Goal: Information Seeking & Learning: Learn about a topic

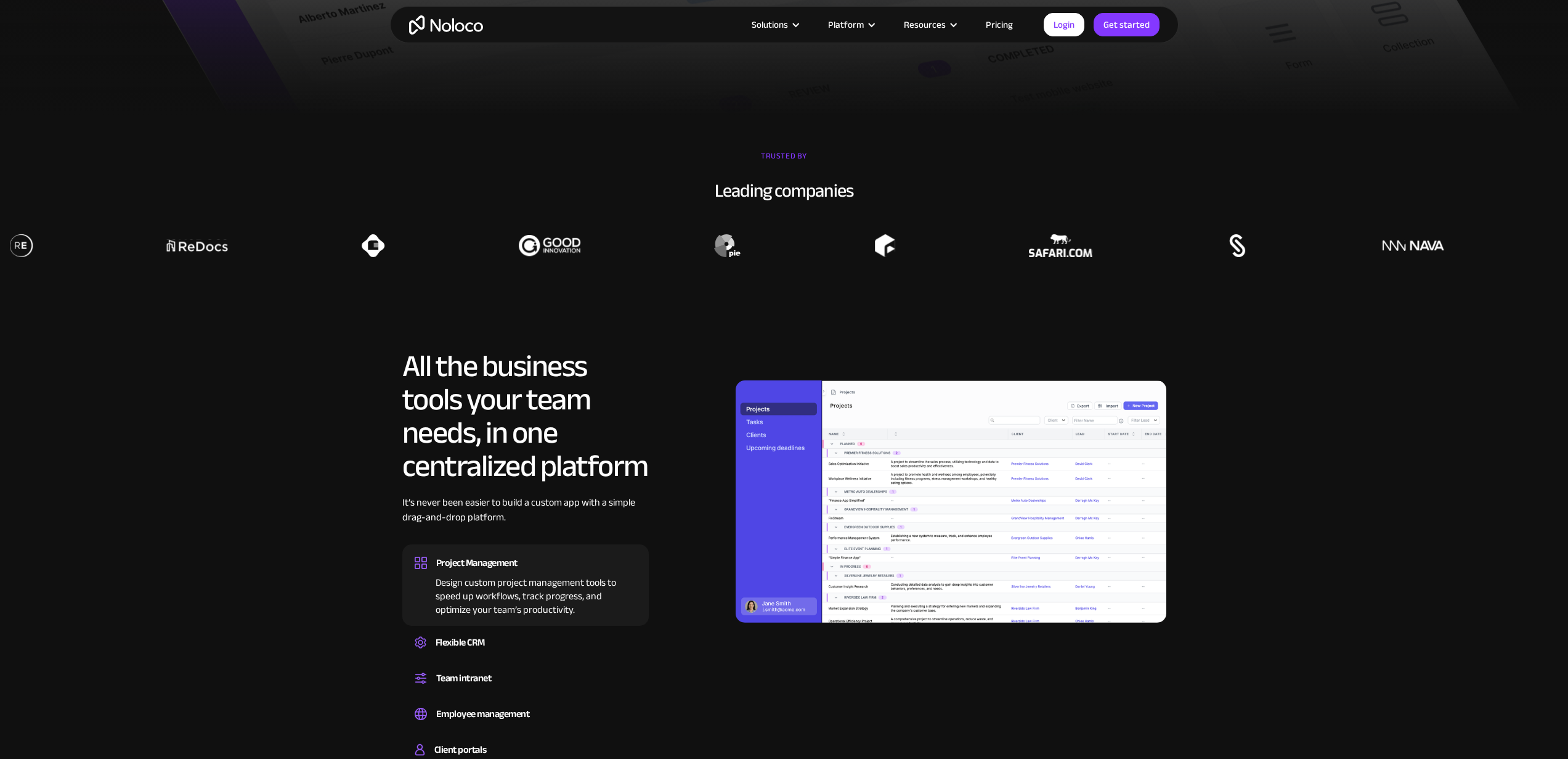
scroll to position [1412, 0]
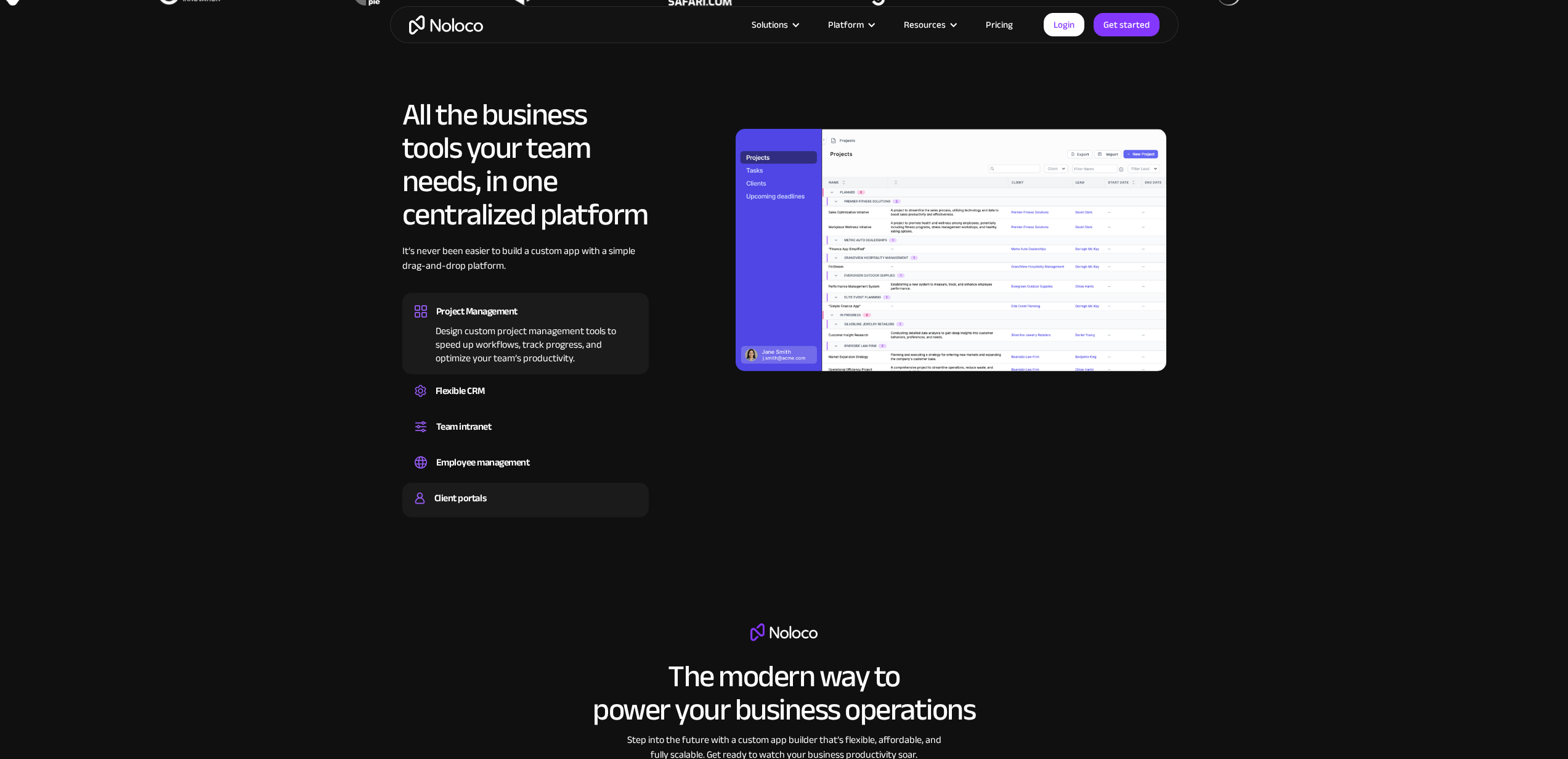
click at [488, 504] on div "Client portals" at bounding box center [525, 498] width 222 height 18
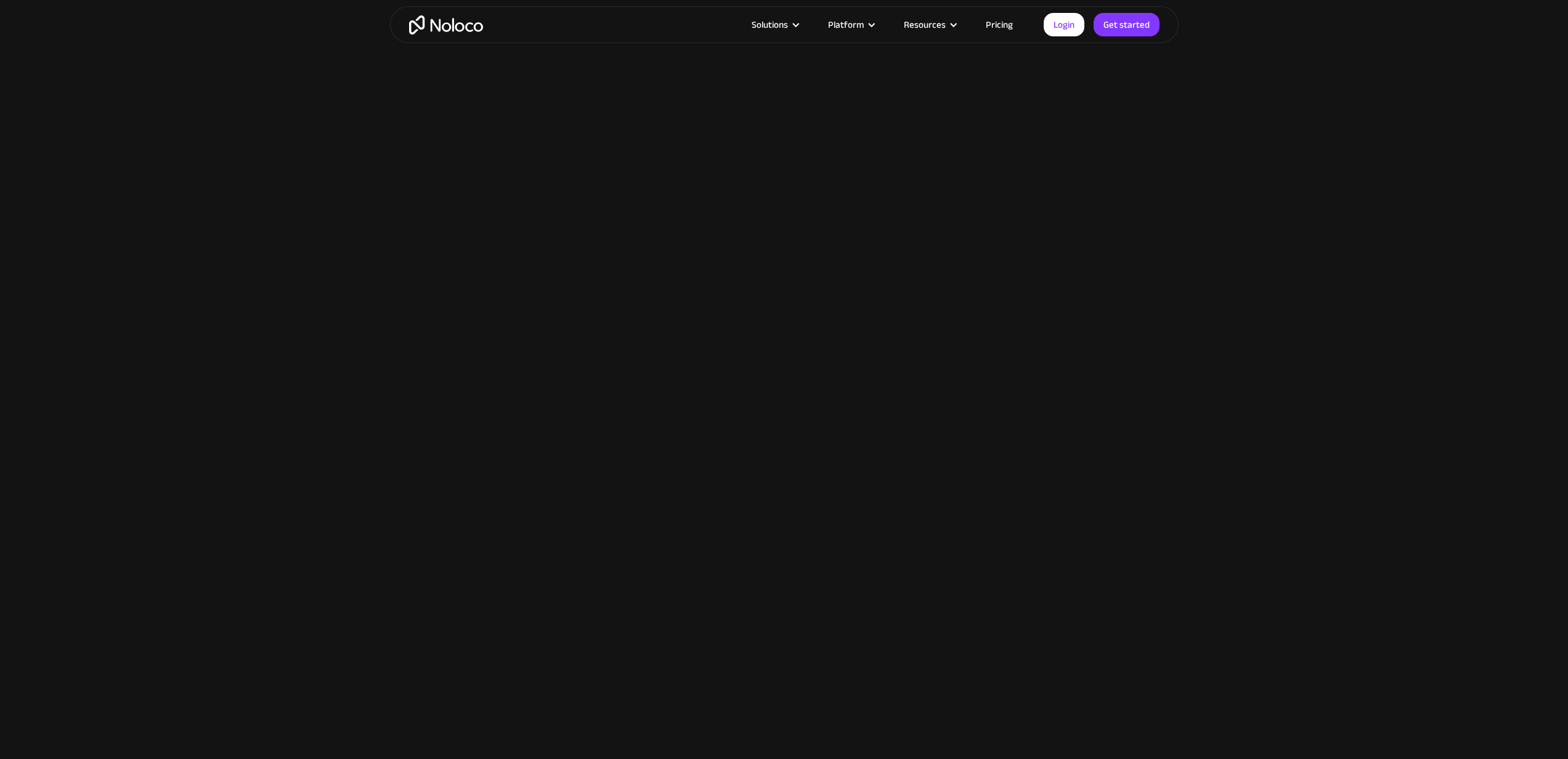
scroll to position [2917, 0]
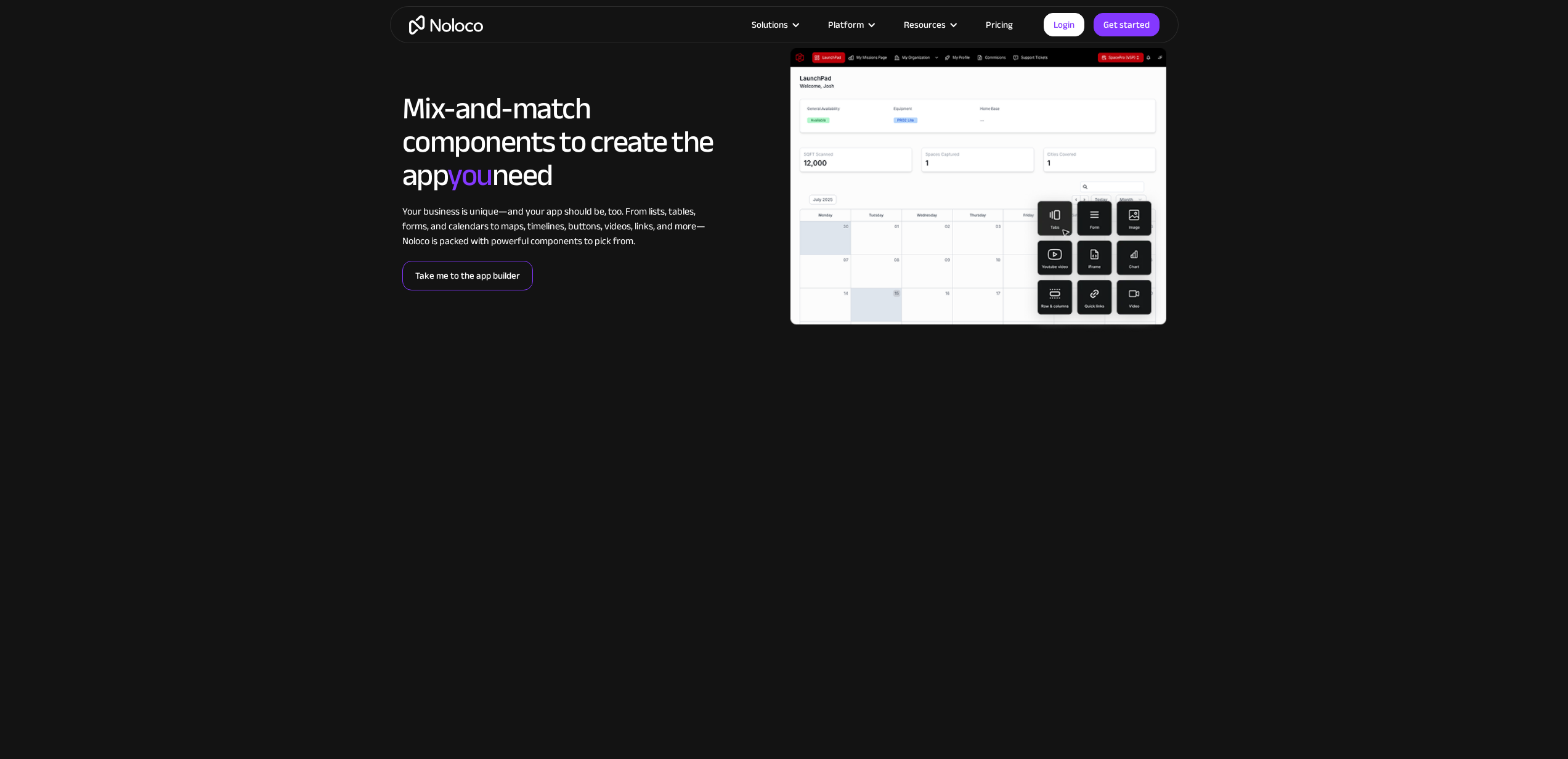
click at [520, 277] on link "Take me to the app builder" at bounding box center [468, 275] width 131 height 29
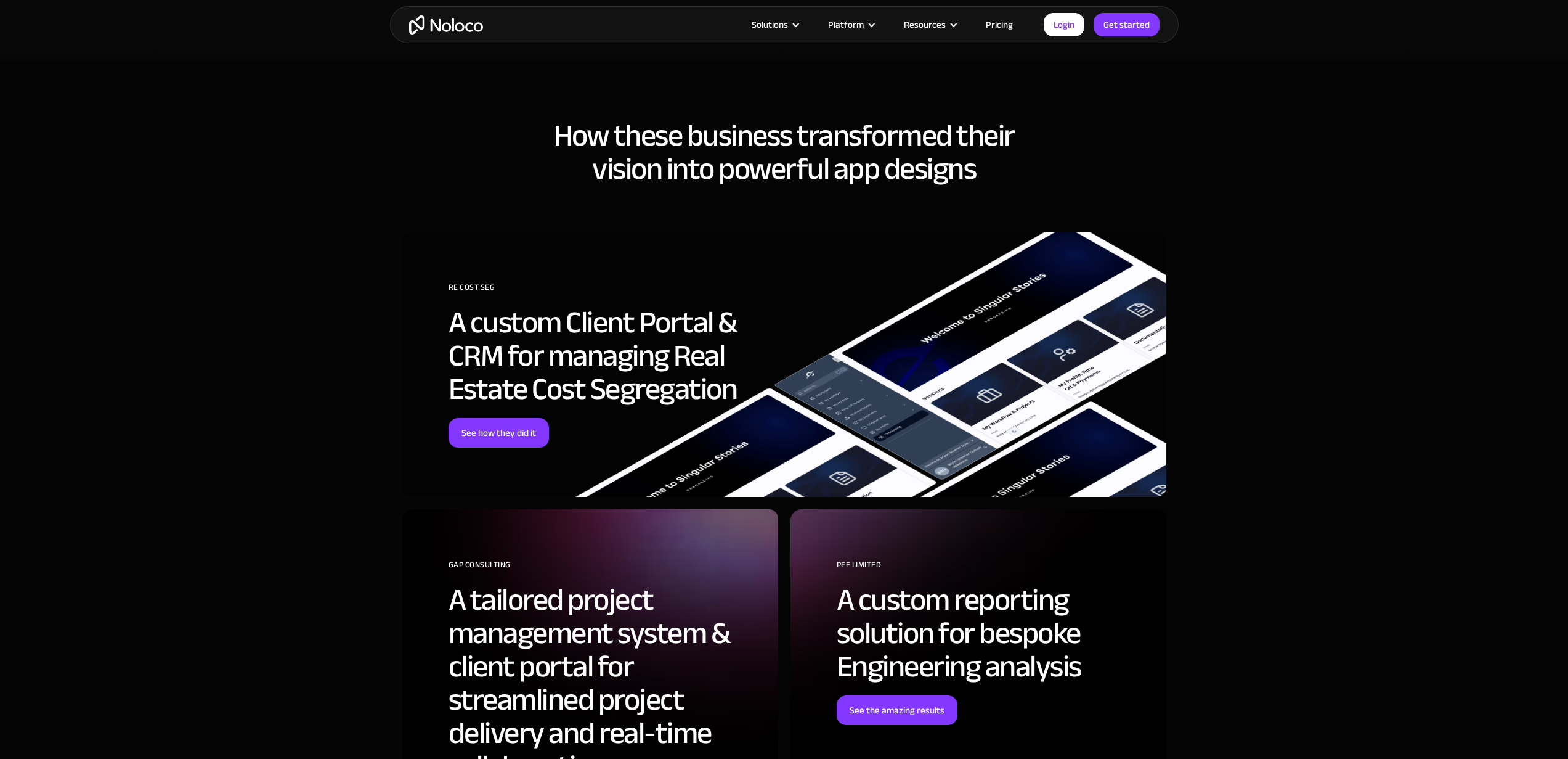
scroll to position [2902, 0]
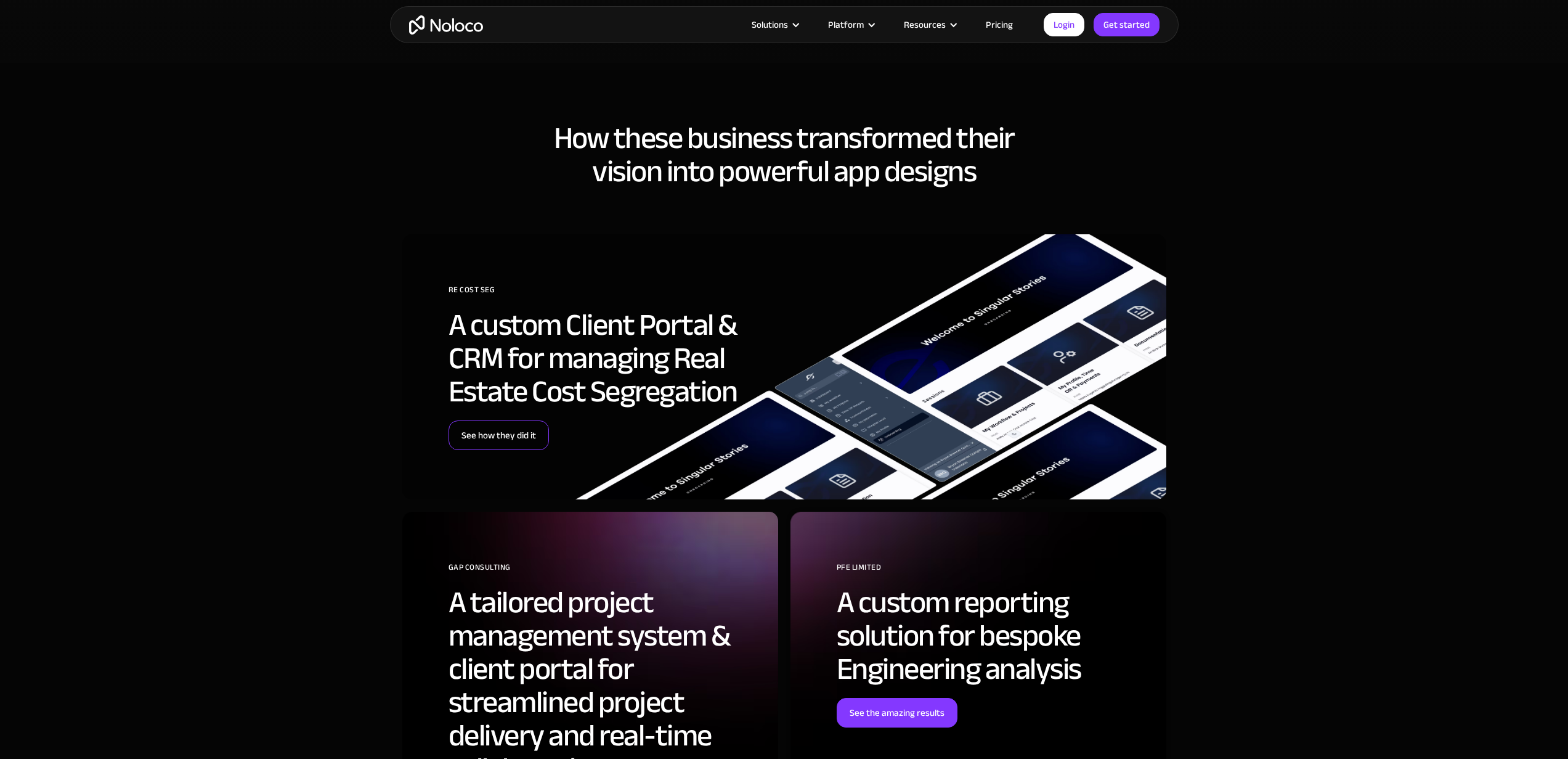
click at [509, 435] on link "See how they did it" at bounding box center [498, 435] width 100 height 29
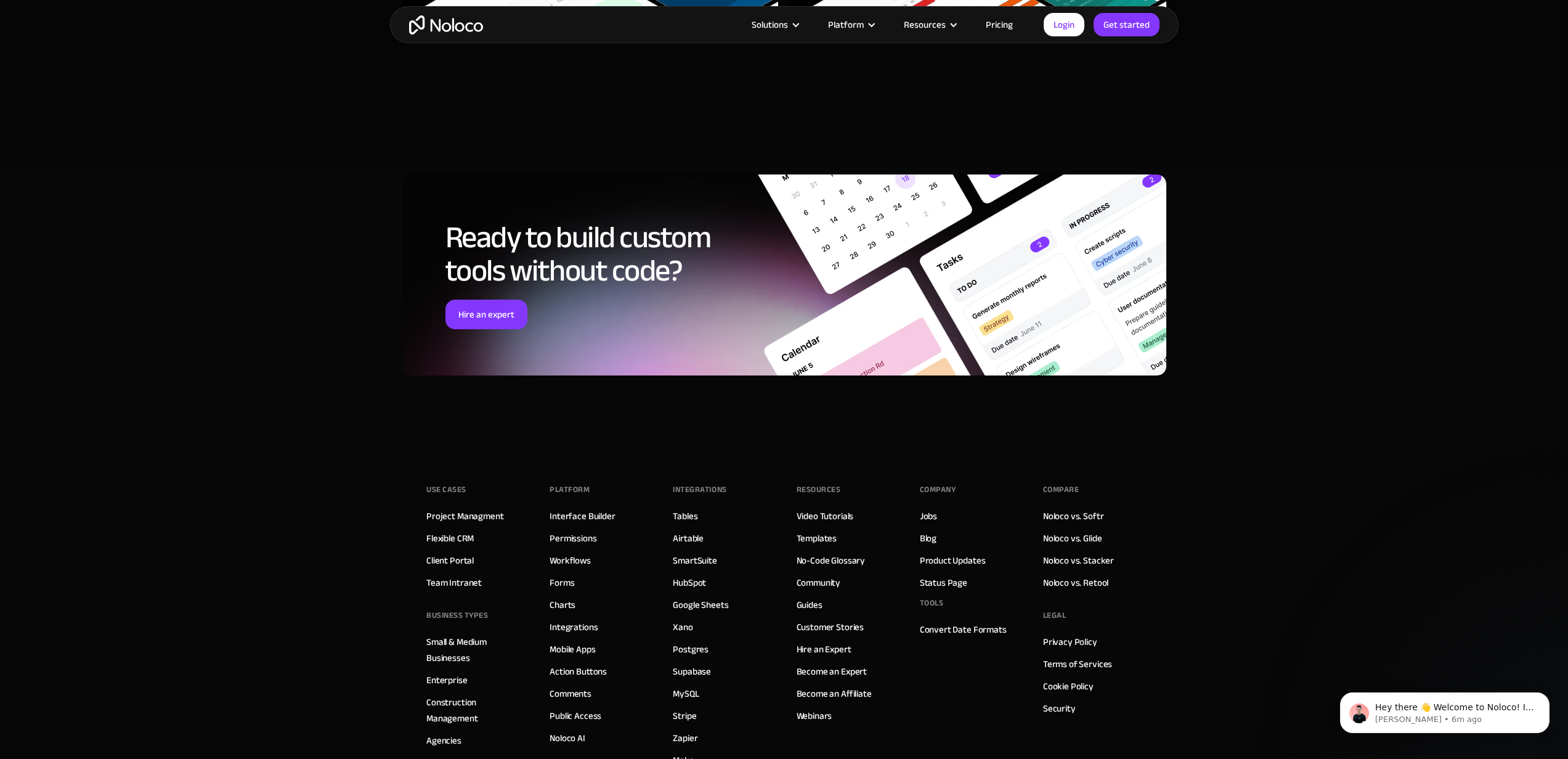
scroll to position [5062, 0]
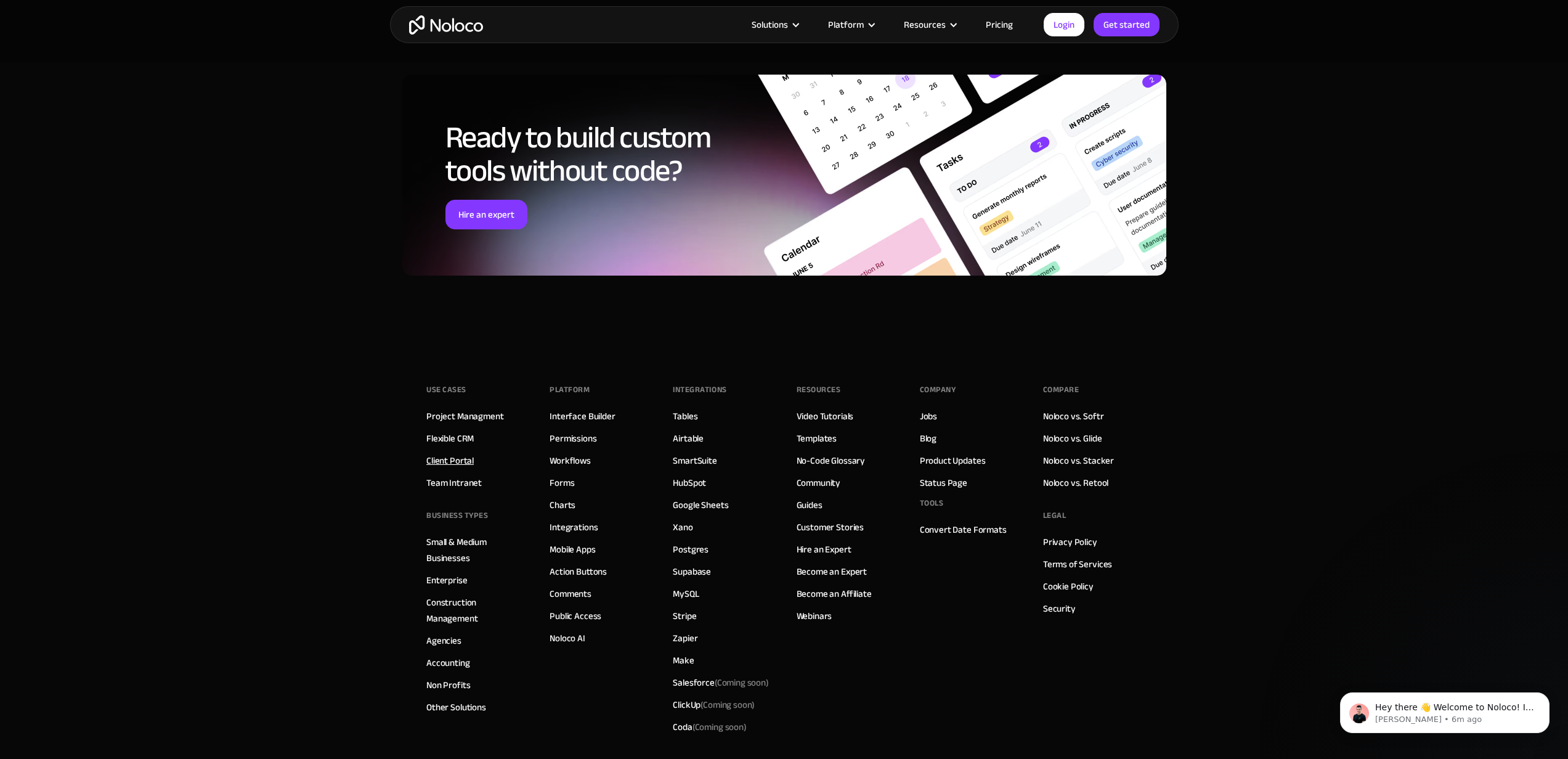
click at [461, 461] on link "Client Portal" at bounding box center [450, 460] width 48 height 16
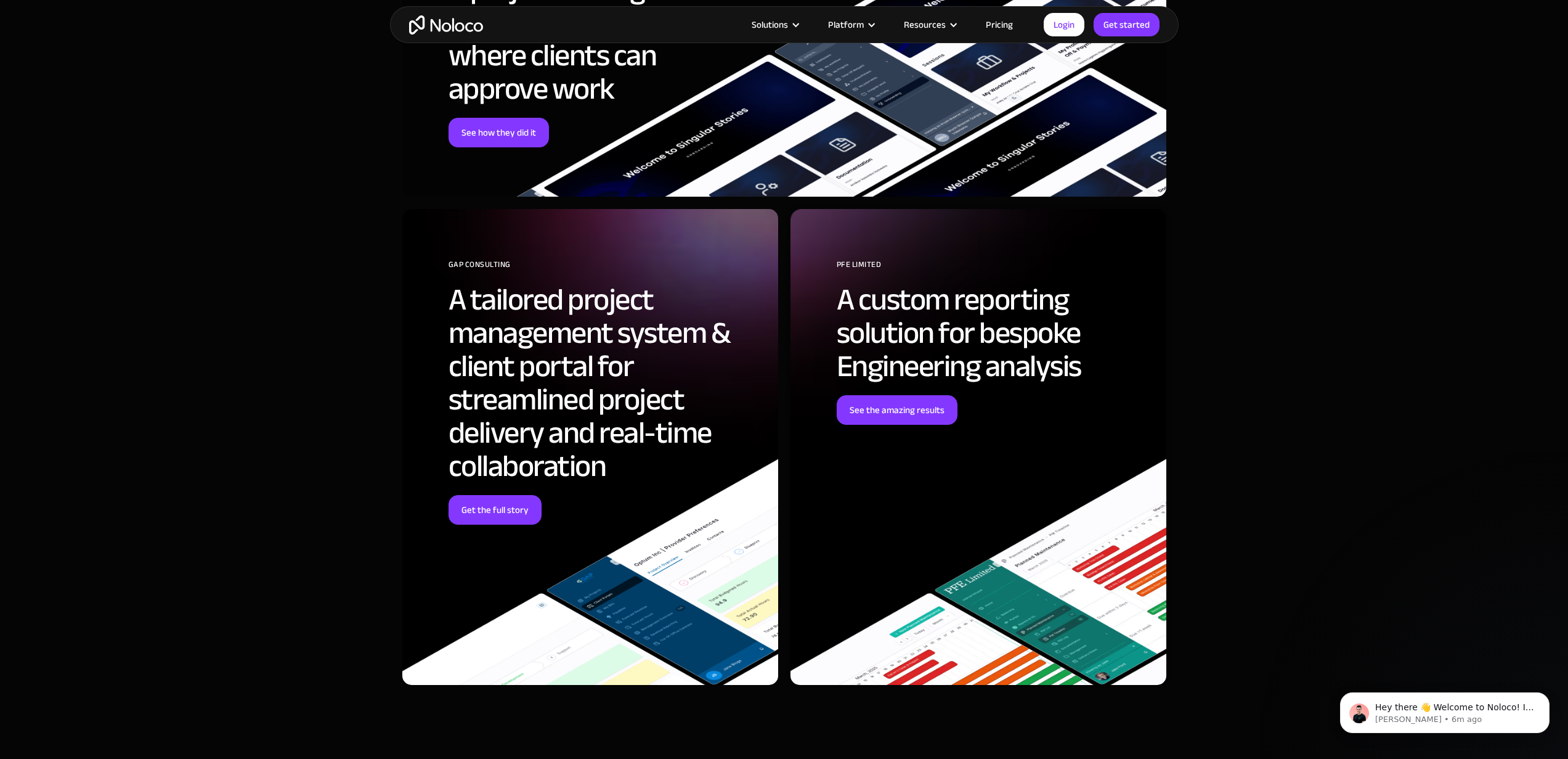
scroll to position [3986, 0]
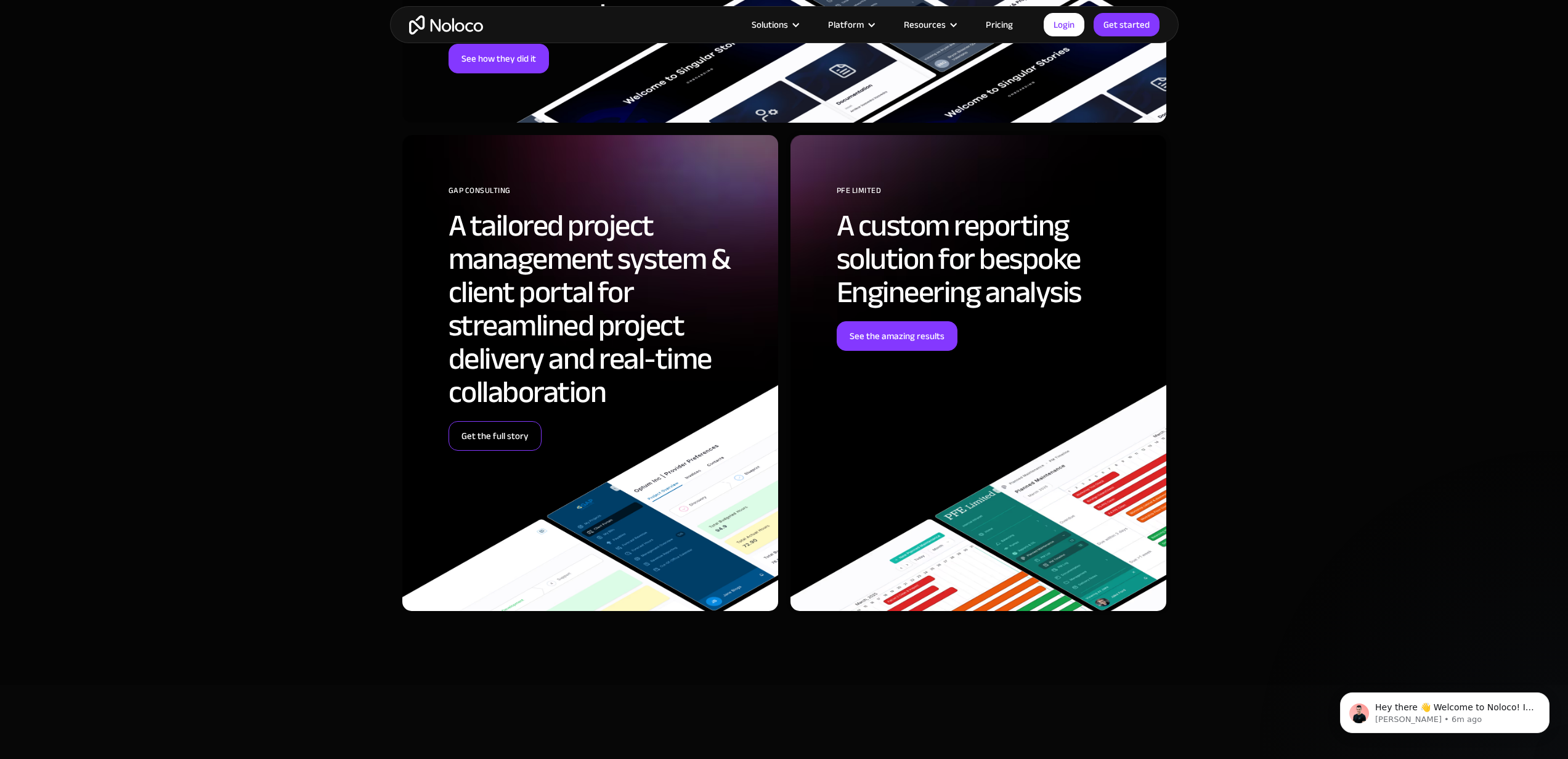
click at [506, 437] on link "Get the full story" at bounding box center [494, 436] width 93 height 29
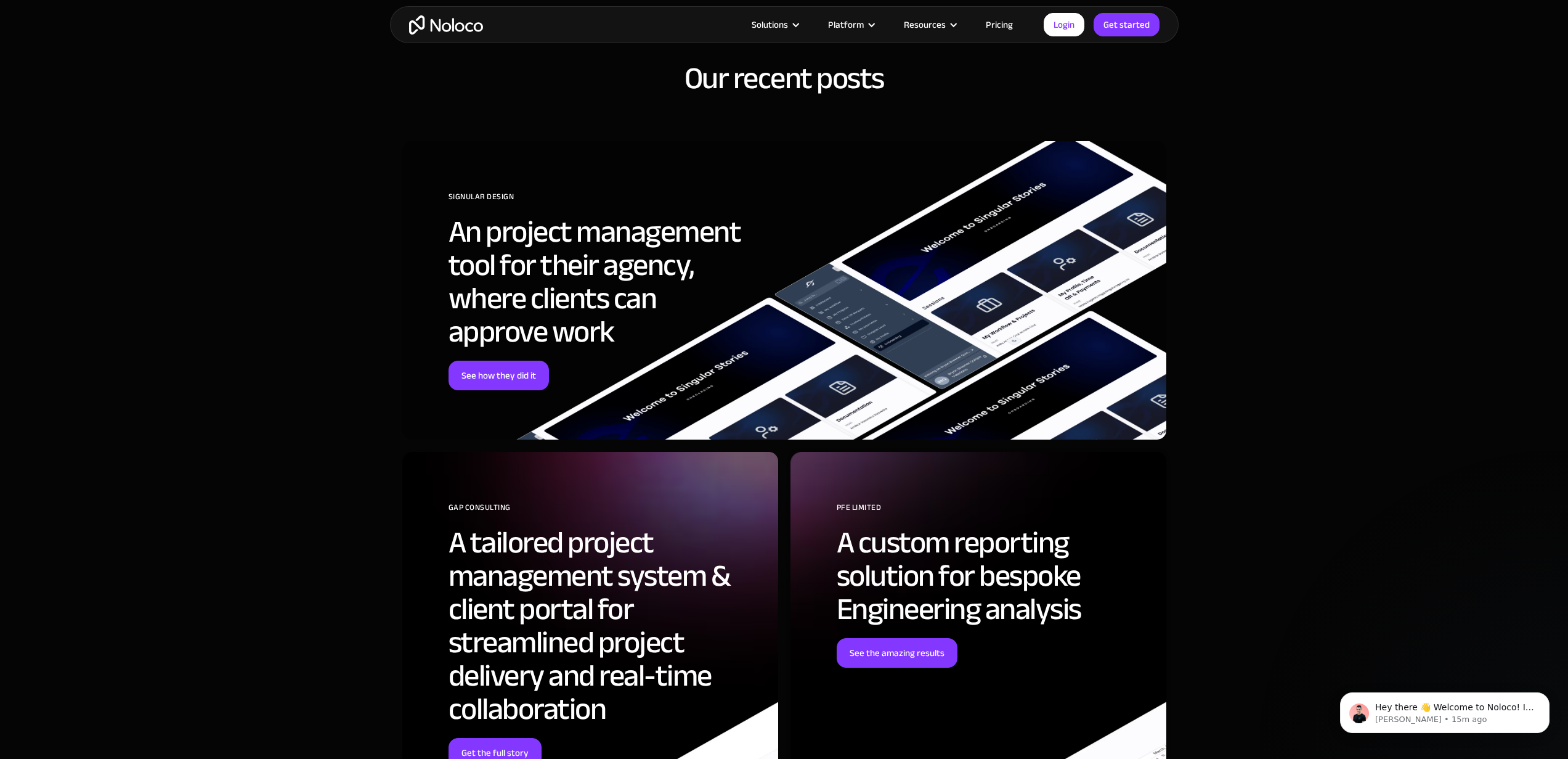
scroll to position [4275, 0]
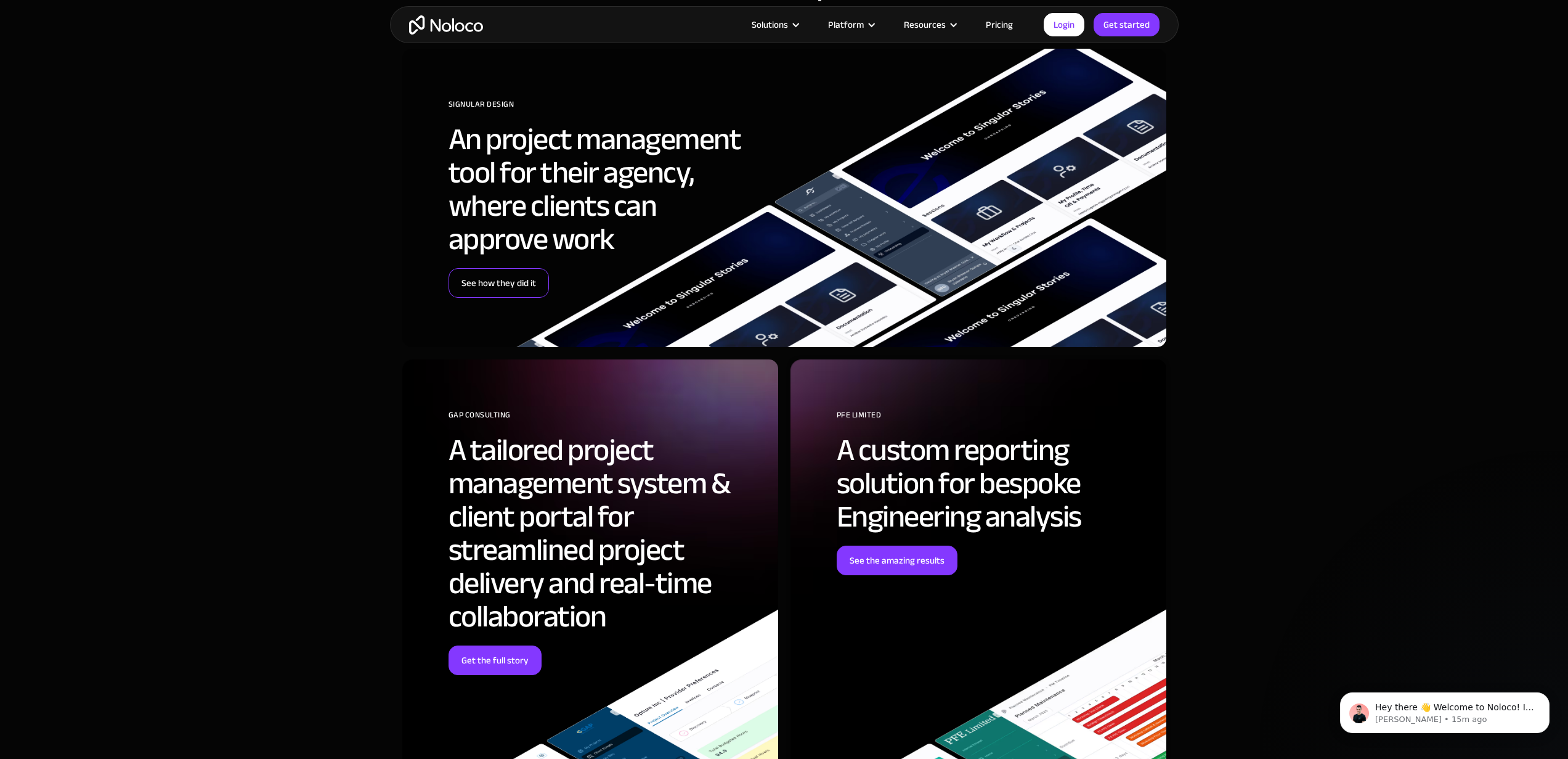
click at [501, 286] on link "See how they did it" at bounding box center [498, 283] width 100 height 29
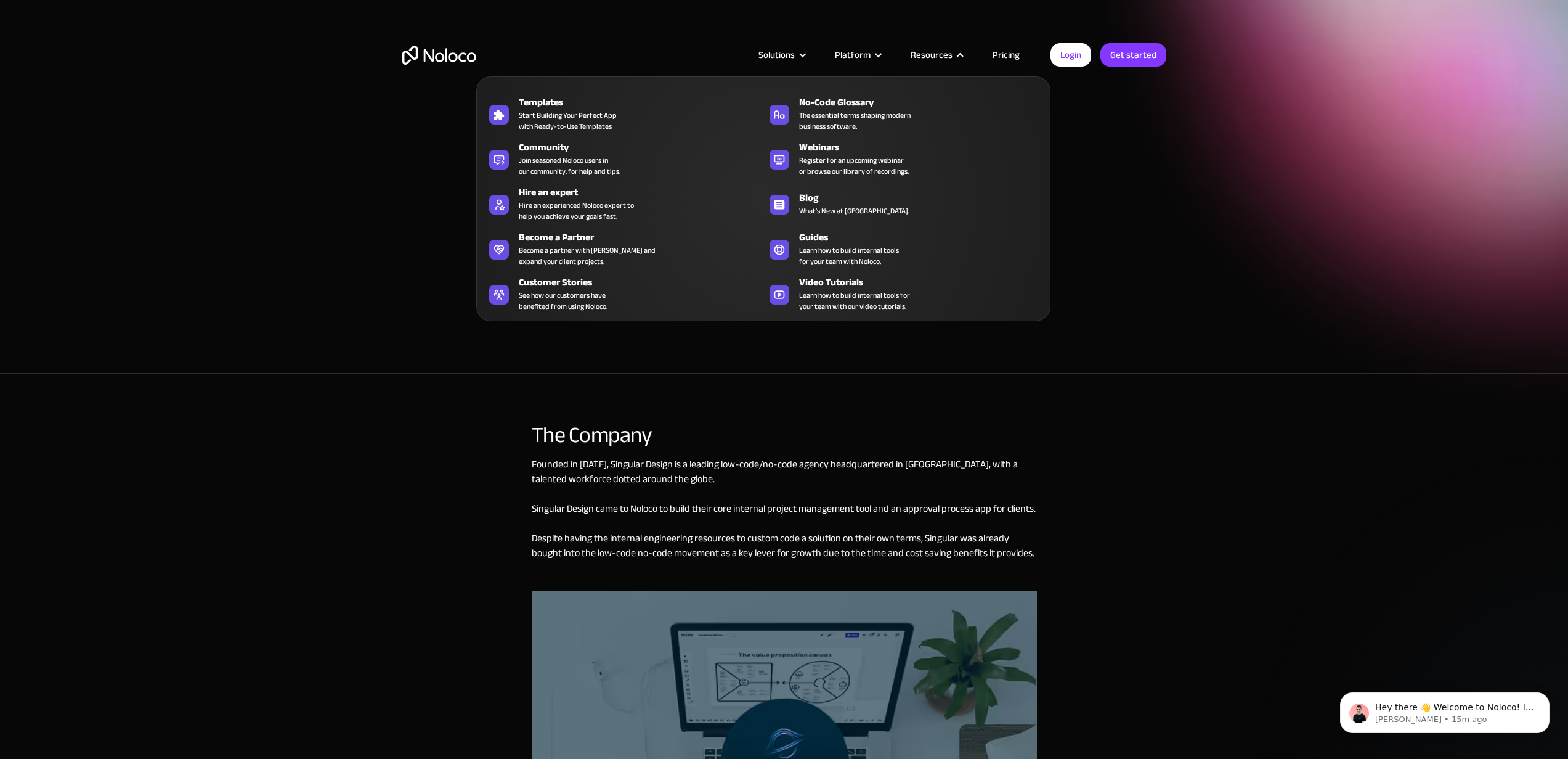
click at [935, 56] on div "Resources" at bounding box center [932, 54] width 42 height 16
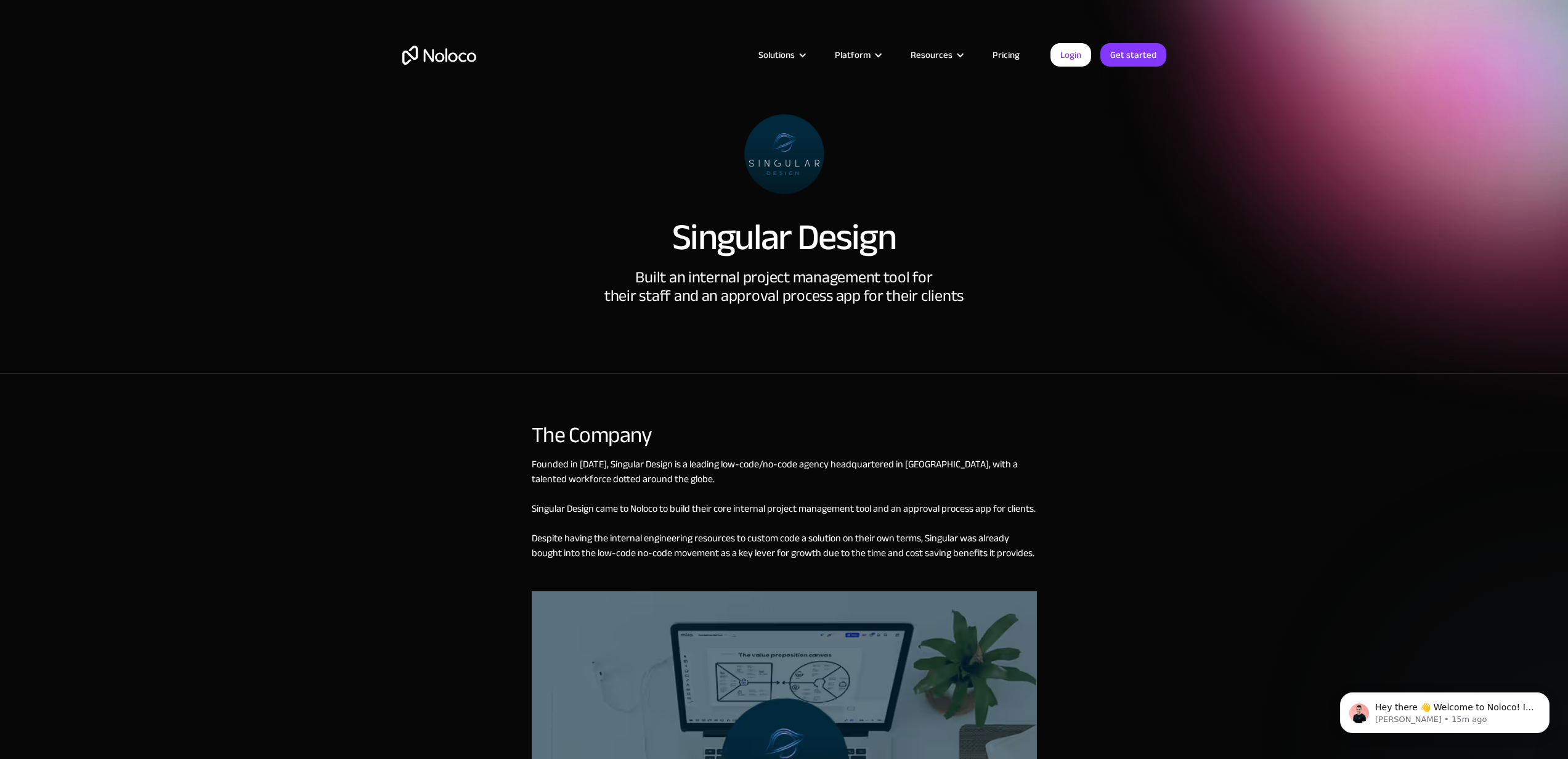
click at [935, 56] on div "Resources" at bounding box center [932, 54] width 42 height 16
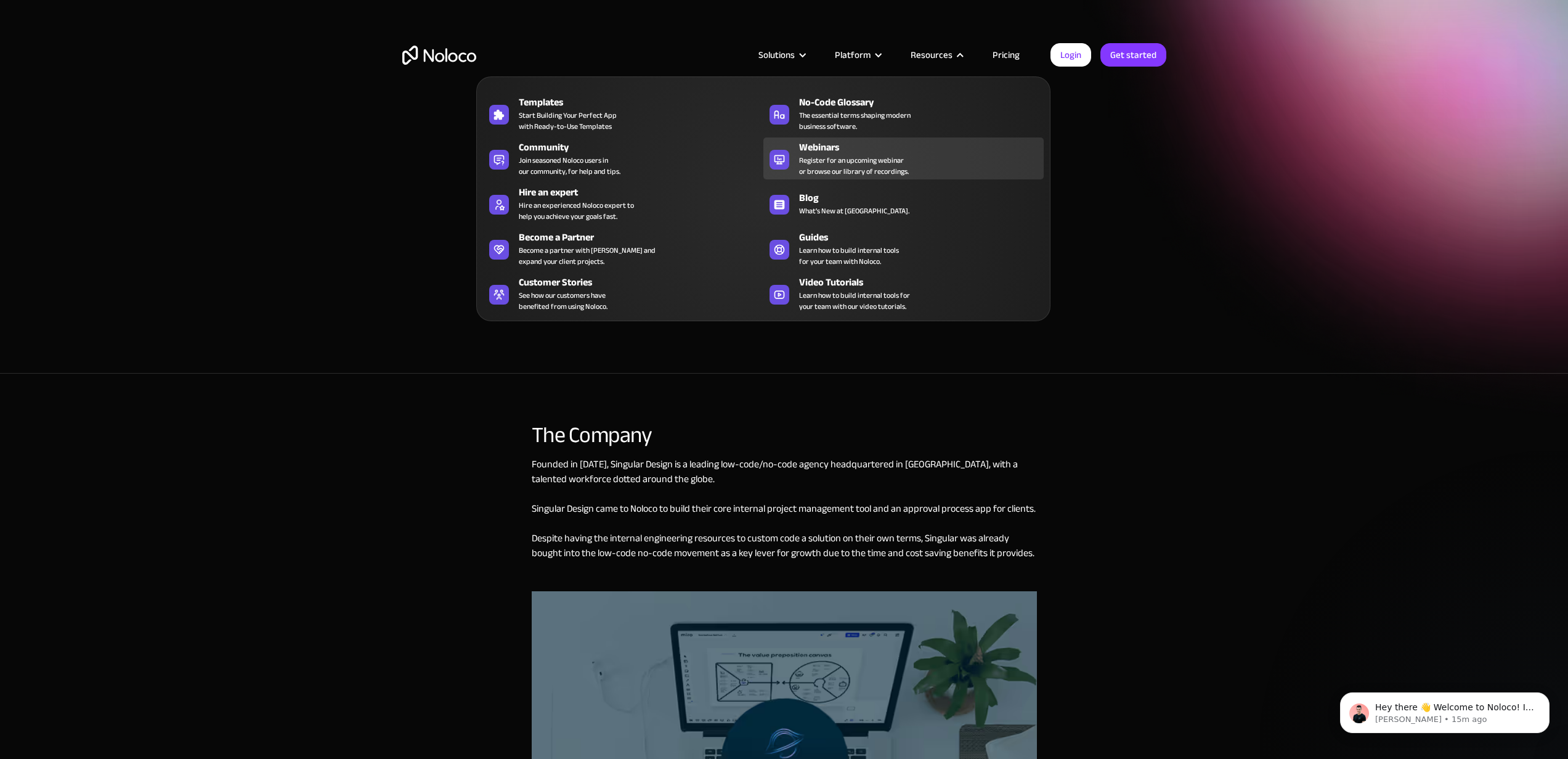
click at [878, 158] on span "Register for an upcoming webinar or browse our library of recordings." at bounding box center [854, 166] width 110 height 22
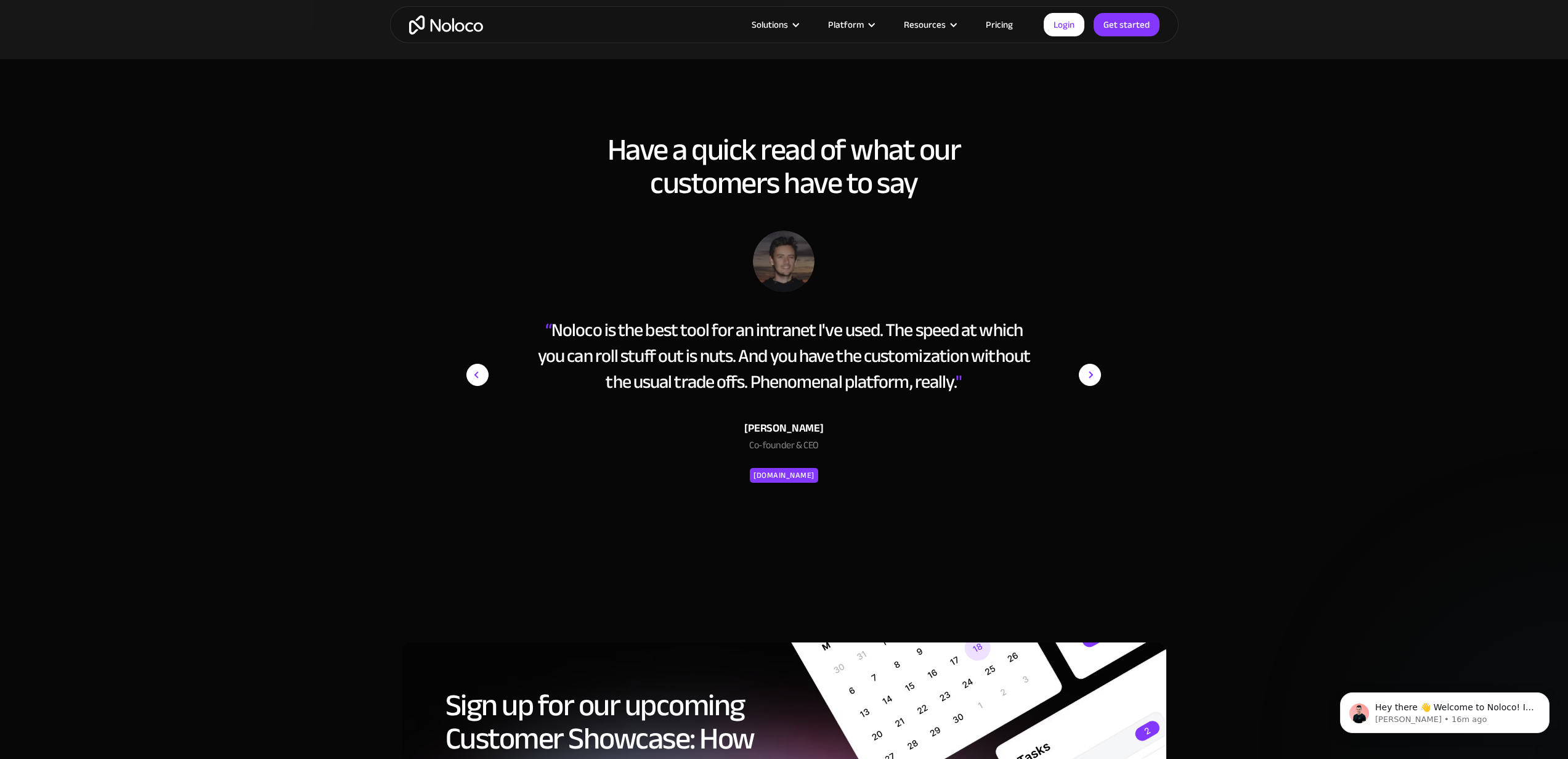
scroll to position [2633, 0]
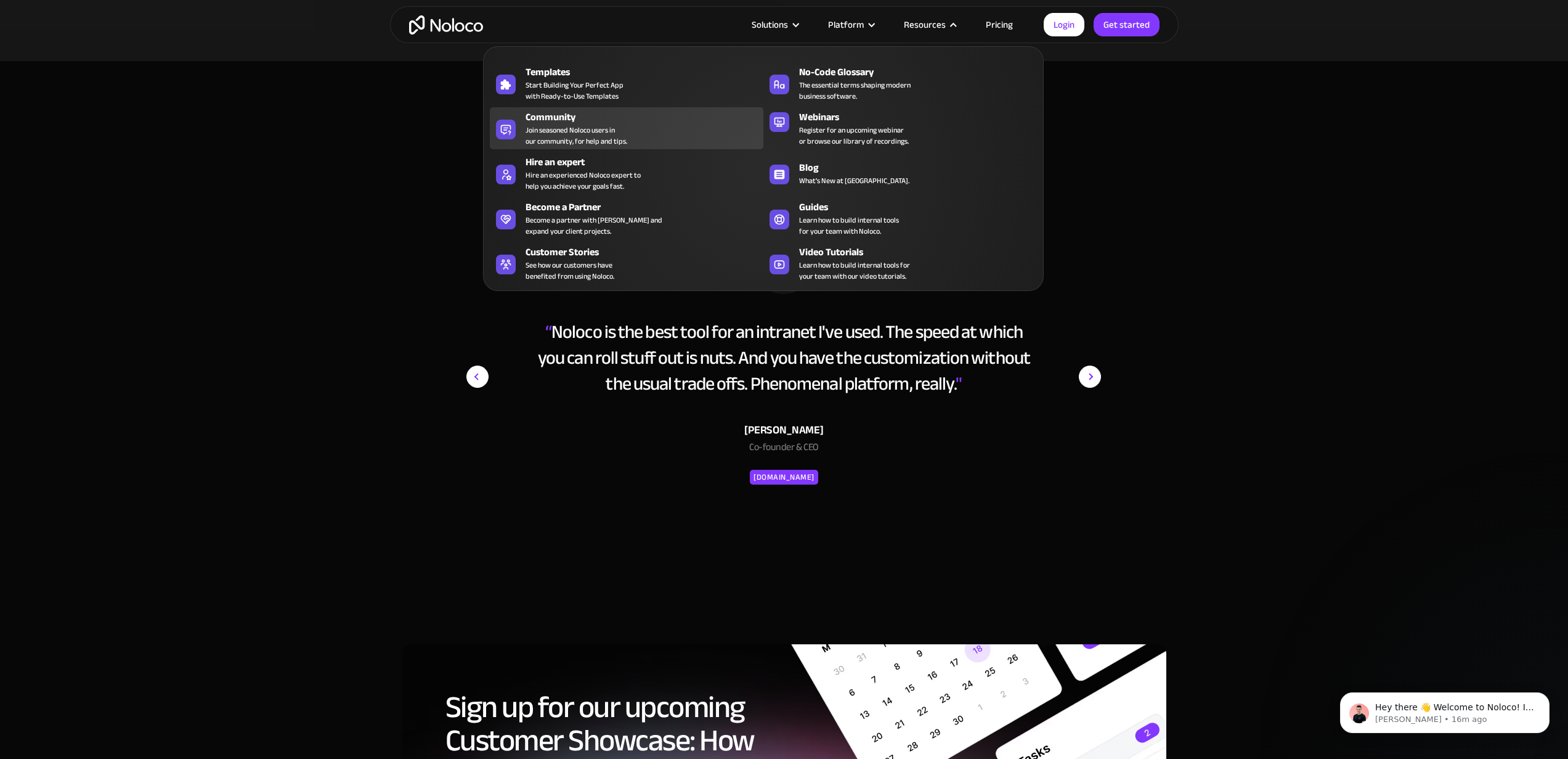
click at [621, 120] on div "Community" at bounding box center [647, 117] width 243 height 15
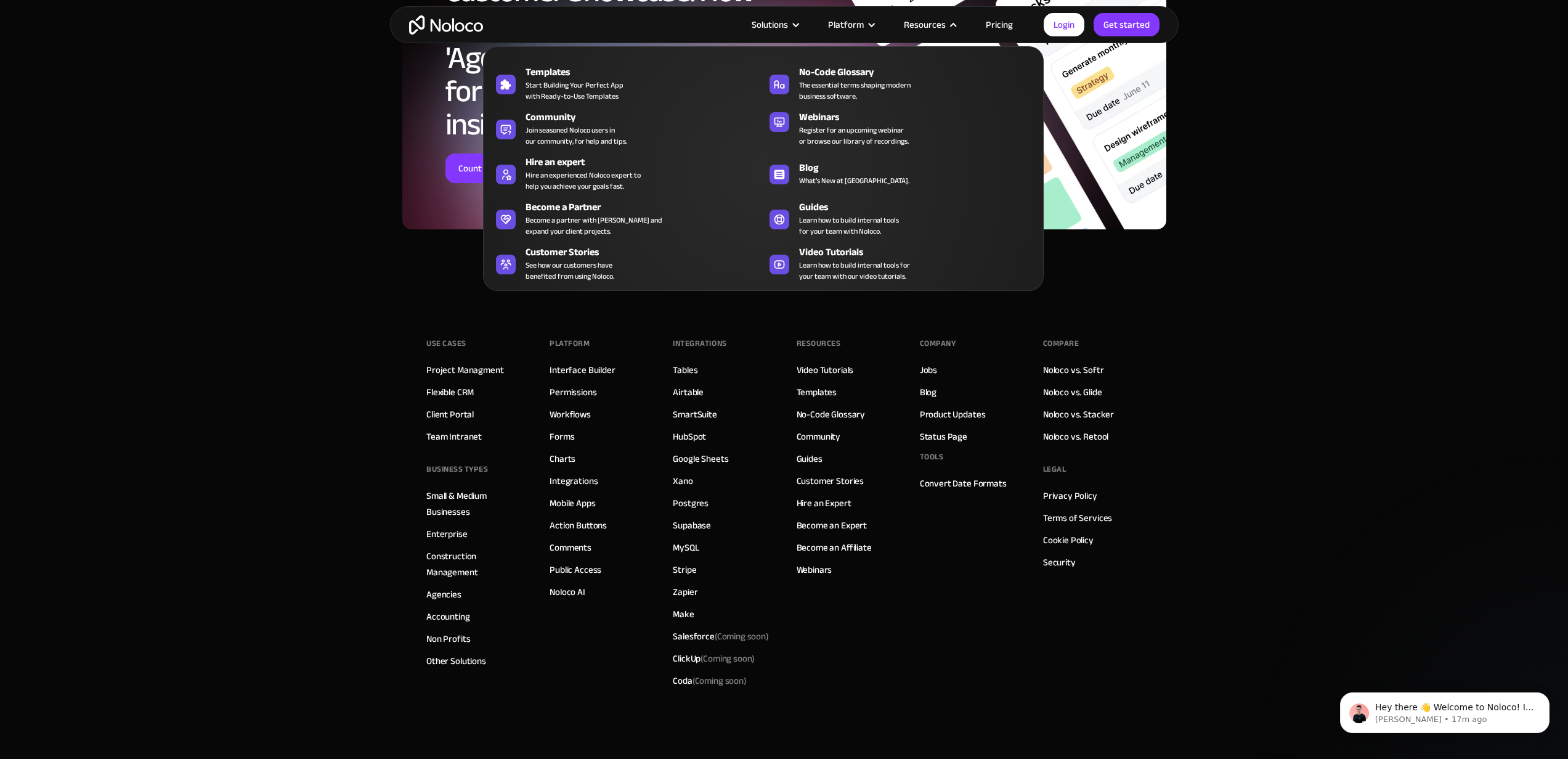
scroll to position [3402, 0]
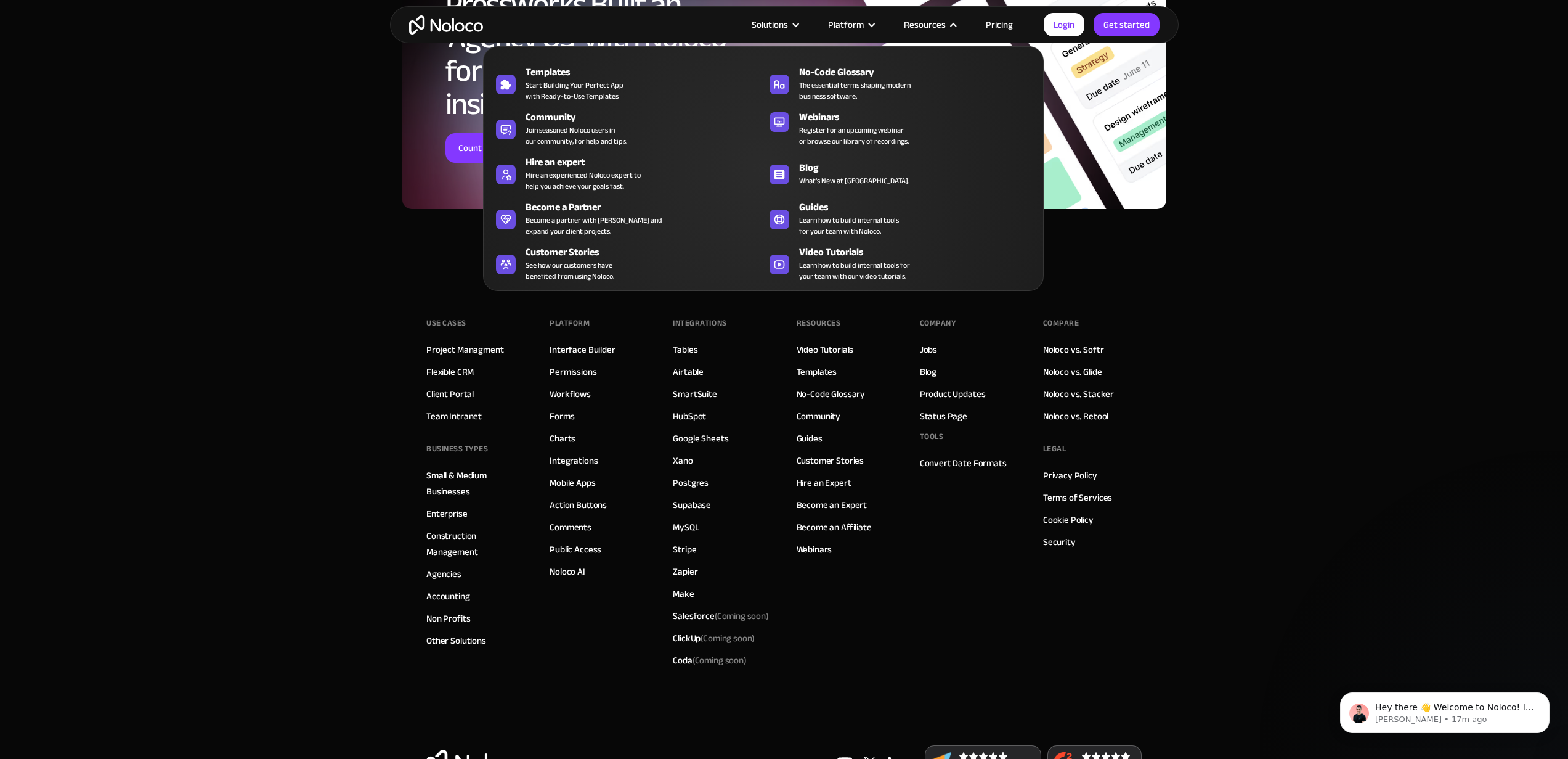
click at [372, 425] on footer "Use Cases Project Managment Flexible CRM Client Portal Team Intranet BUSINESS T…" at bounding box center [784, 543] width 1568 height 534
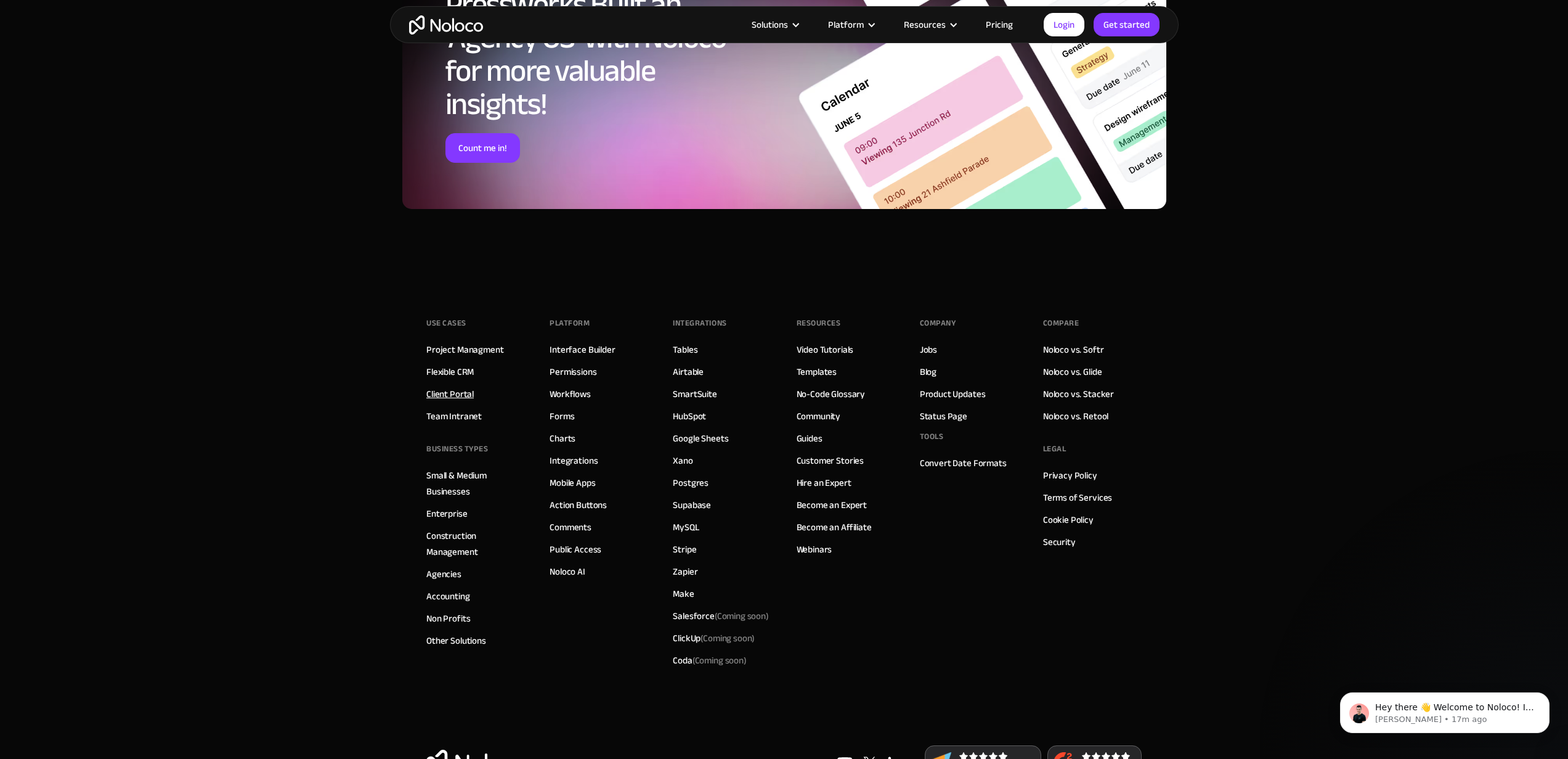
click at [465, 386] on link "Client Portal" at bounding box center [450, 393] width 48 height 16
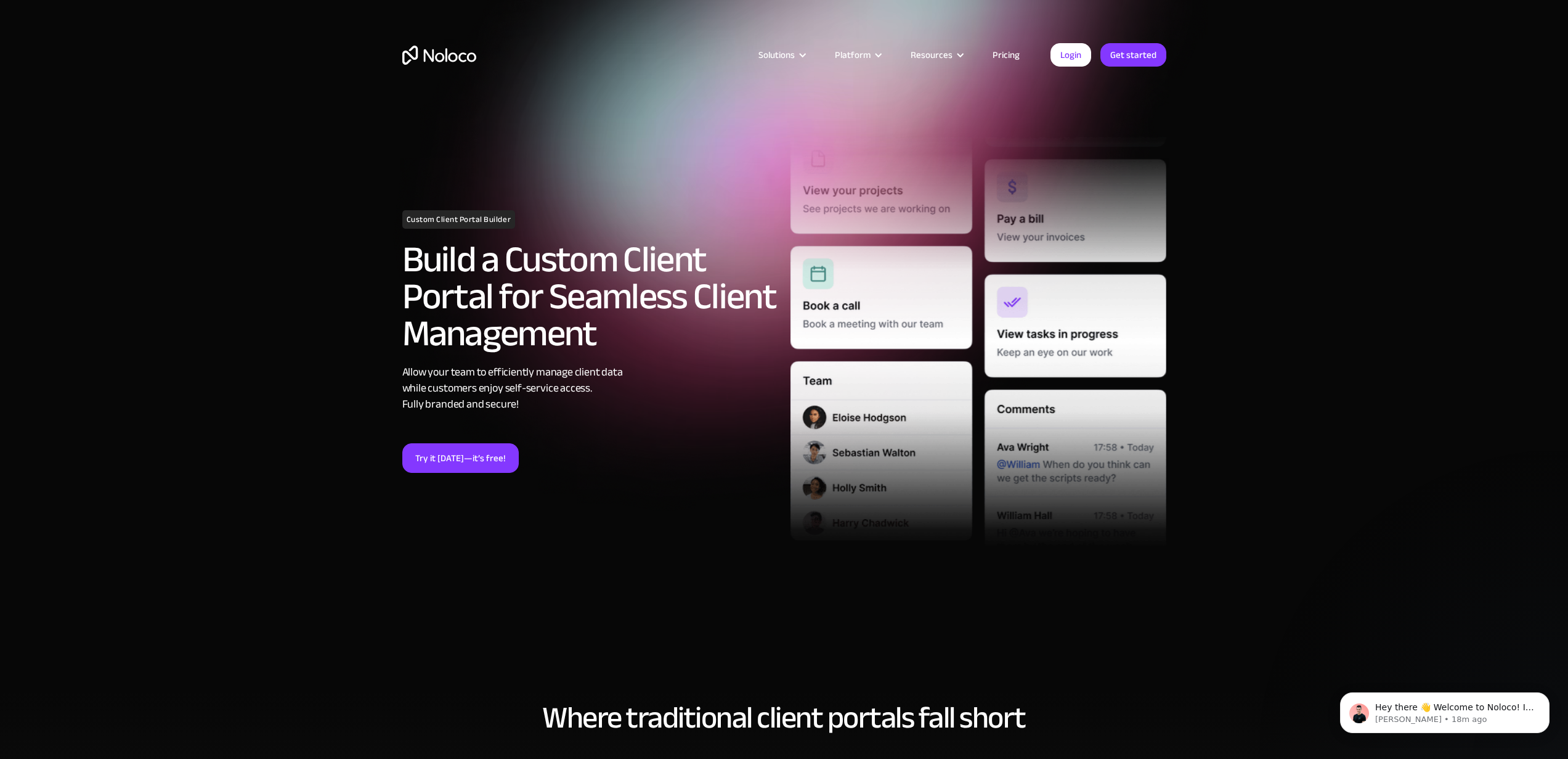
click at [405, 222] on h1 "Custom Client Portal Builder" at bounding box center [459, 219] width 113 height 18
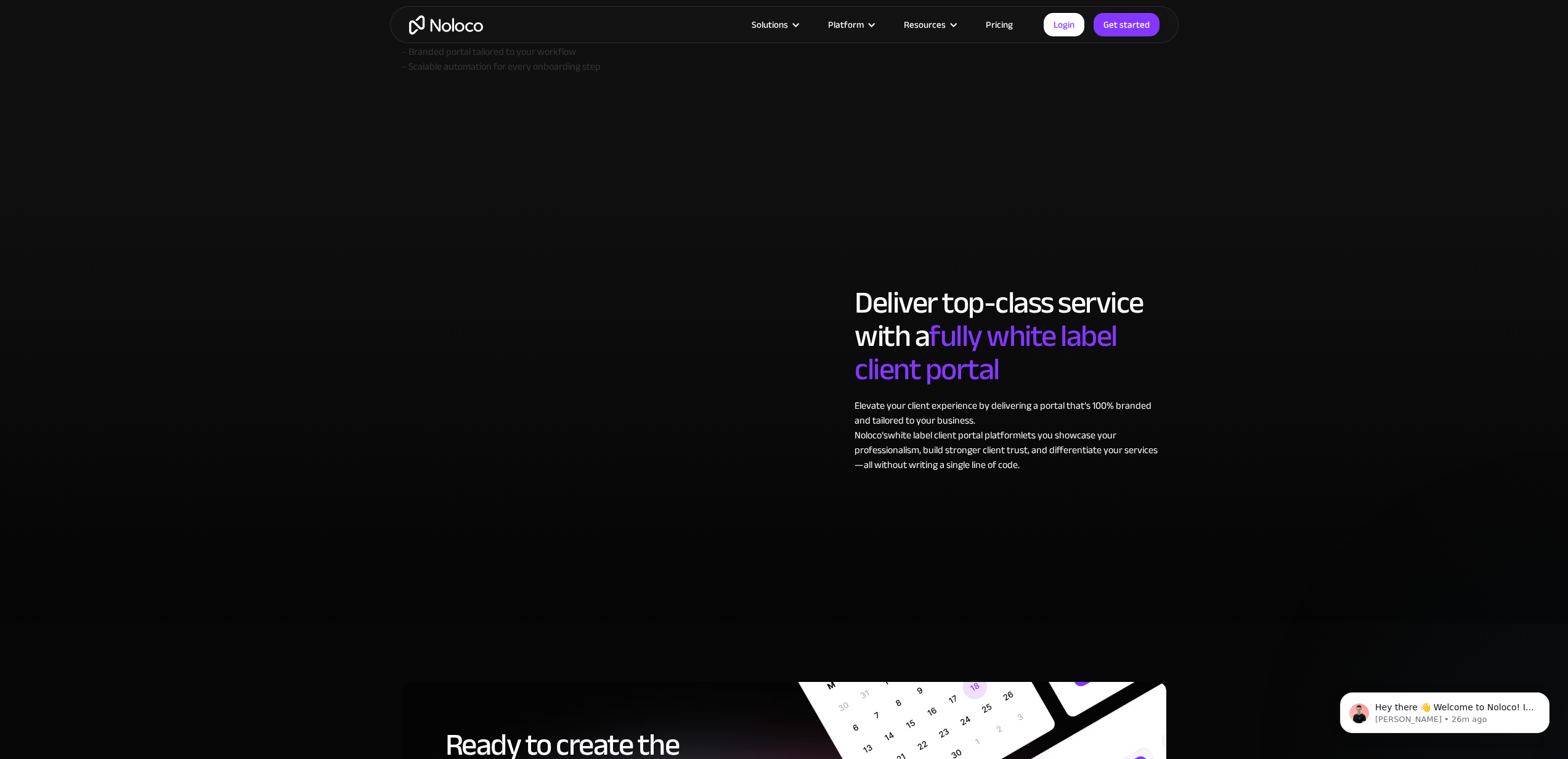
scroll to position [5862, 0]
